Goal: Task Accomplishment & Management: Manage account settings

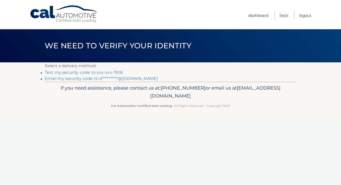
click at [63, 71] on link "Text my security code to xxx-xxx-7618" at bounding box center [84, 72] width 78 height 5
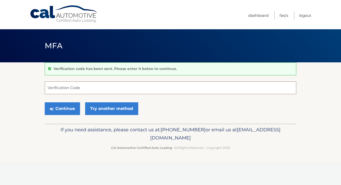
click at [63, 89] on input "Verification Code" at bounding box center [171, 87] width 252 height 13
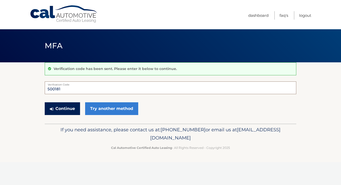
type input "500181"
click at [61, 108] on button "Continue" at bounding box center [62, 108] width 35 height 13
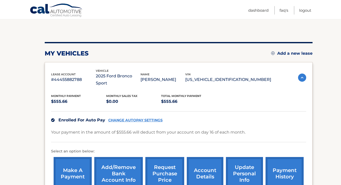
scroll to position [45, 0]
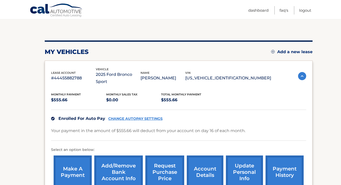
click at [123, 116] on link "CHANGE AUTOPAY SETTINGS" at bounding box center [135, 118] width 54 height 4
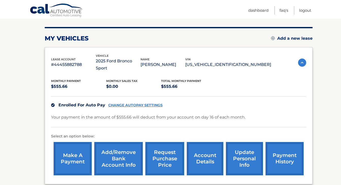
scroll to position [59, 0]
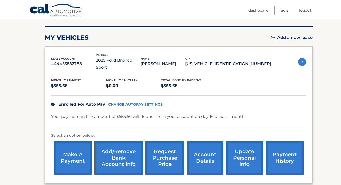
click at [126, 147] on link "Add/Remove bank account info" at bounding box center [118, 157] width 49 height 33
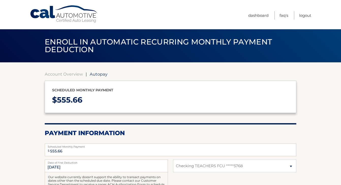
select select "NDhmNWU5YjYtYTlkYy00OWUwLTk2NjAtNGJlMWZkMDg3OWNi"
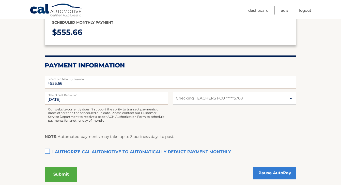
scroll to position [70, 0]
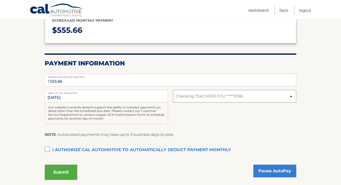
click at [213, 97] on select "Select Bank Account Checking TEACHERS FCU *****5768" at bounding box center [234, 96] width 123 height 13
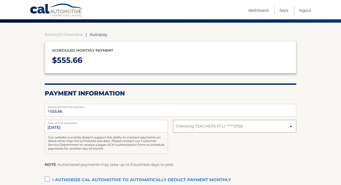
scroll to position [42, 0]
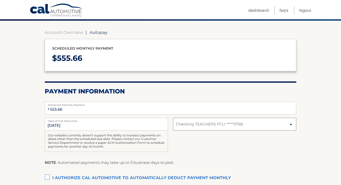
click at [290, 123] on select "Select Bank Account Checking TEACHERS FCU *****5768" at bounding box center [234, 124] width 123 height 13
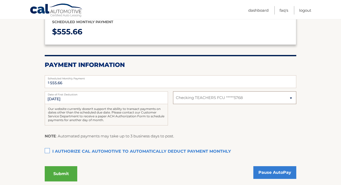
scroll to position [0, 0]
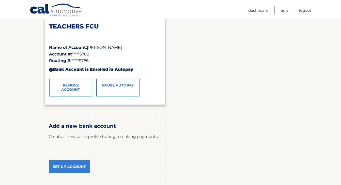
scroll to position [96, 0]
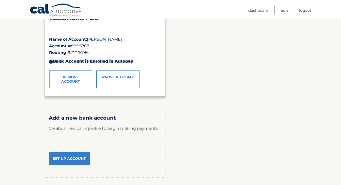
click at [74, 159] on link "Set Up Account" at bounding box center [69, 158] width 41 height 13
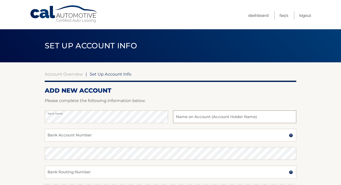
click at [186, 116] on input "text" at bounding box center [234, 116] width 123 height 13
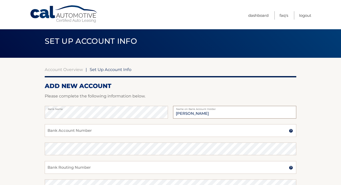
click at [192, 112] on input "[PERSON_NAME]" at bounding box center [234, 112] width 123 height 13
click at [190, 112] on input "[PERSON_NAME]" at bounding box center [234, 112] width 123 height 13
type input "[PERSON_NAME]"
click at [109, 129] on input "Bank Account Number" at bounding box center [171, 130] width 252 height 13
type input "6015359698"
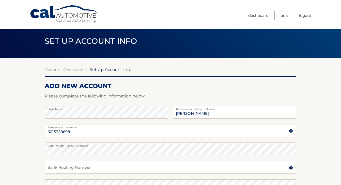
click at [85, 167] on input "Bank Routing Number" at bounding box center [171, 167] width 252 height 13
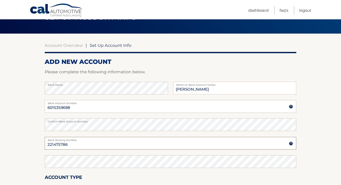
scroll to position [30, 0]
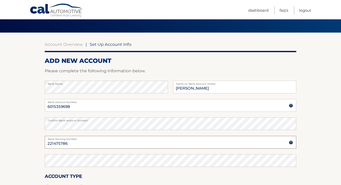
type input "221475786"
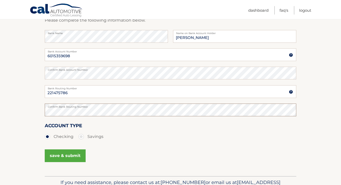
scroll to position [82, 0]
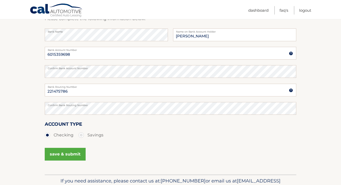
click at [73, 156] on button "save & submit" at bounding box center [65, 154] width 41 height 13
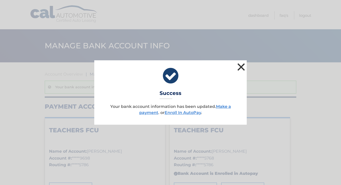
click at [242, 65] on button "×" at bounding box center [241, 67] width 10 height 10
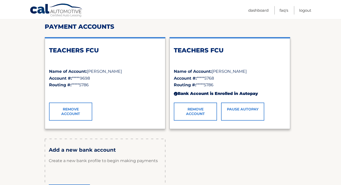
scroll to position [106, 0]
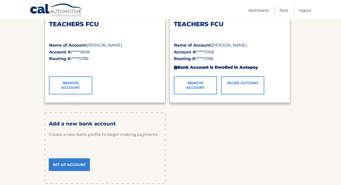
click at [193, 82] on link "Remove Account" at bounding box center [195, 85] width 43 height 18
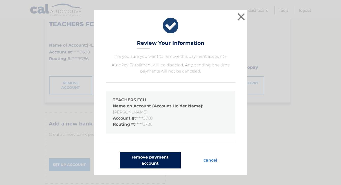
click at [161, 159] on button "remove payment account" at bounding box center [150, 160] width 61 height 16
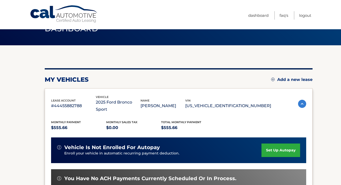
scroll to position [20, 0]
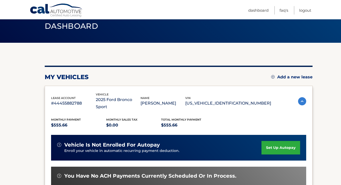
click at [281, 141] on link "set up autopay" at bounding box center [281, 147] width 39 height 13
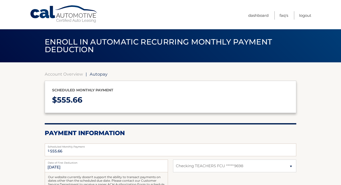
select select "YzEzYTljMzItM2U4OC00OTExLWI2ZTUtOTg5MTgyZDM2MWJm"
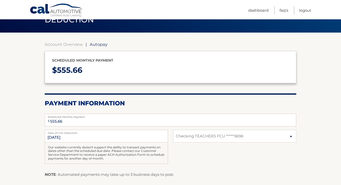
scroll to position [30, 0]
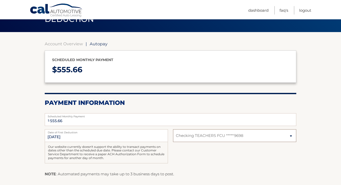
click at [232, 140] on select "Select Bank Account Checking TEACHERS FCU *****9698" at bounding box center [234, 135] width 123 height 13
click at [173, 129] on select "Select Bank Account Checking TEACHERS FCU *****9698" at bounding box center [234, 135] width 123 height 13
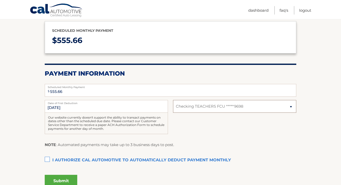
scroll to position [62, 0]
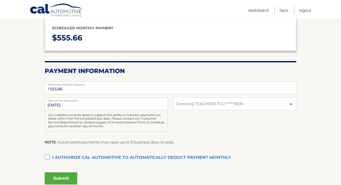
click at [47, 157] on label "I authorize cal automotive to automatically deduct payment monthly This checkbo…" at bounding box center [171, 158] width 252 height 10
click at [0, 0] on input "I authorize cal automotive to automatically deduct payment monthly This checkbo…" at bounding box center [0, 0] width 0 height 0
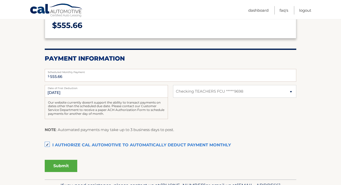
scroll to position [75, 0]
click at [57, 167] on button "Submit" at bounding box center [61, 165] width 33 height 12
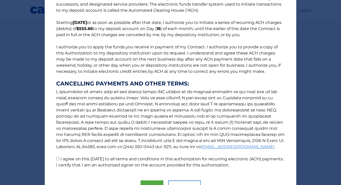
scroll to position [55, 0]
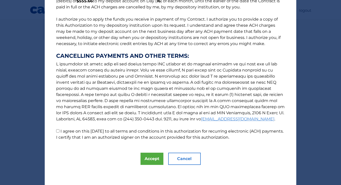
click at [140, 155] on div "The words "I" "me" and "my" mean any identified Customer who signs this Authori…" at bounding box center [171, 65] width 252 height 240
click at [57, 131] on input "I agree on this 09/20/2025 to all terms and conditions in this authorization fo…" at bounding box center [57, 130] width 3 height 3
checkbox input "true"
click at [147, 162] on button "Accept" at bounding box center [152, 159] width 23 height 12
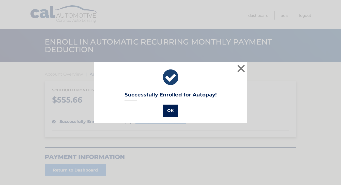
click at [171, 113] on button "OK" at bounding box center [170, 110] width 15 height 12
click at [173, 113] on button "OK" at bounding box center [170, 110] width 15 height 12
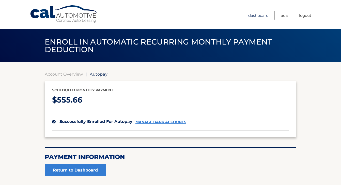
click at [261, 15] on link "Dashboard" at bounding box center [258, 15] width 20 height 8
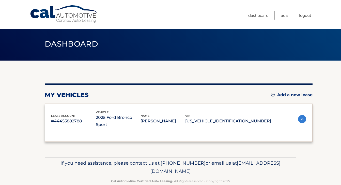
scroll to position [2, 0]
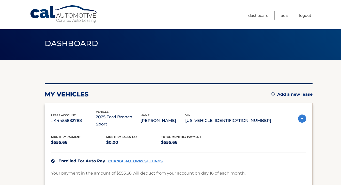
click at [130, 159] on link "CHANGE AUTOPAY SETTINGS" at bounding box center [135, 161] width 54 height 4
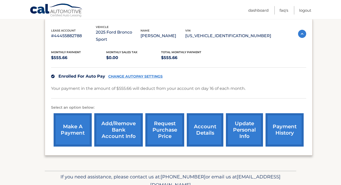
scroll to position [104, 0]
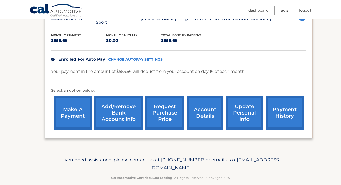
click at [120, 106] on link "Add/Remove bank account info" at bounding box center [118, 112] width 49 height 33
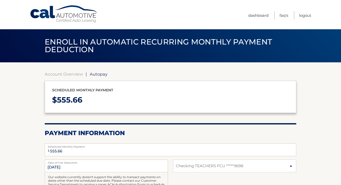
select select "YzEzYTljMzItM2U4OC00OTExLWI2ZTUtOTg5MTgyZDM2MWJm"
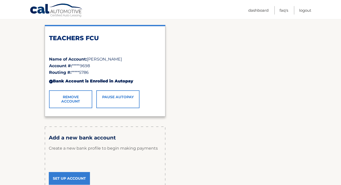
scroll to position [80, 0]
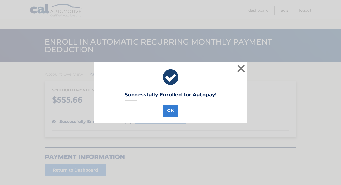
scroll to position [42, 0]
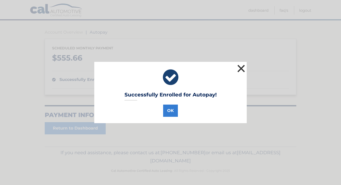
click at [240, 67] on button "×" at bounding box center [241, 68] width 10 height 10
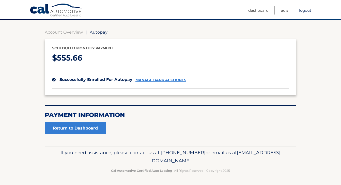
click at [302, 10] on link "Logout" at bounding box center [305, 10] width 12 height 8
